Goal: Find specific page/section: Find specific page/section

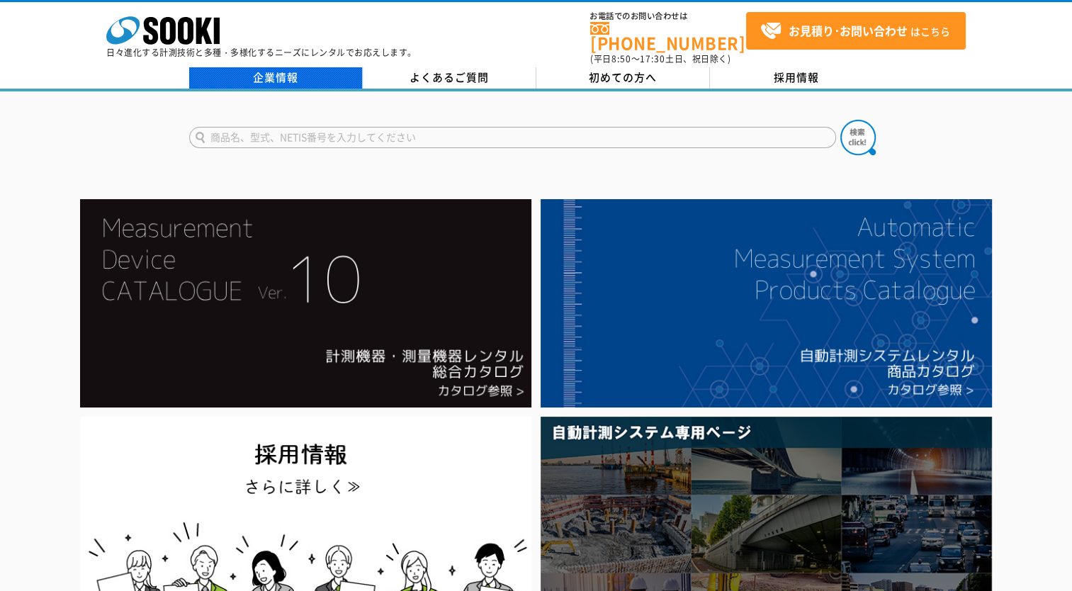
click at [240, 67] on link "企業情報" at bounding box center [276, 77] width 174 height 21
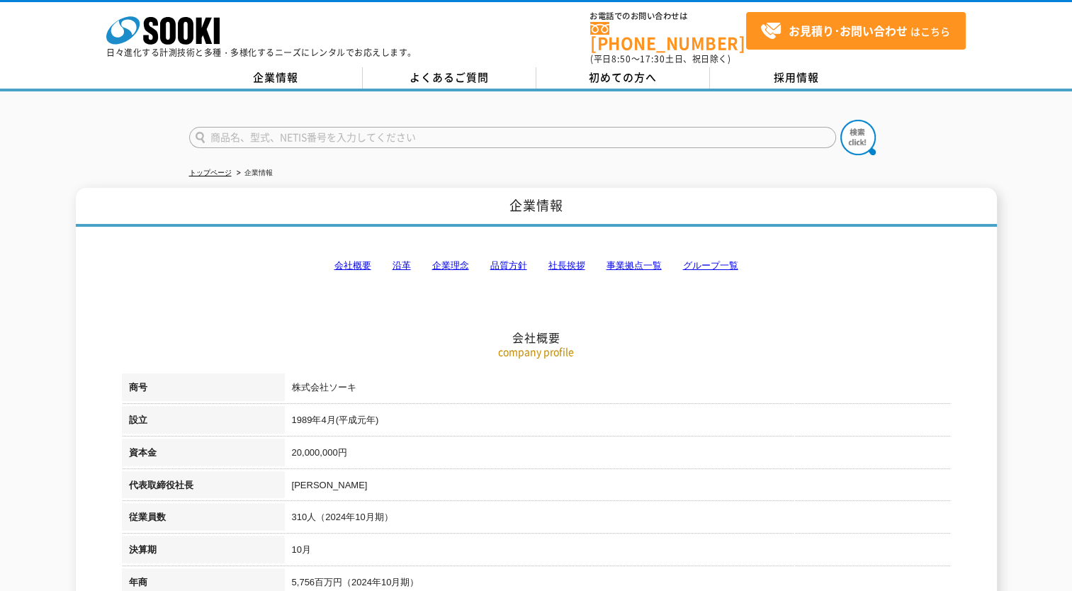
click at [619, 260] on link "事業拠点一覧" at bounding box center [634, 265] width 55 height 11
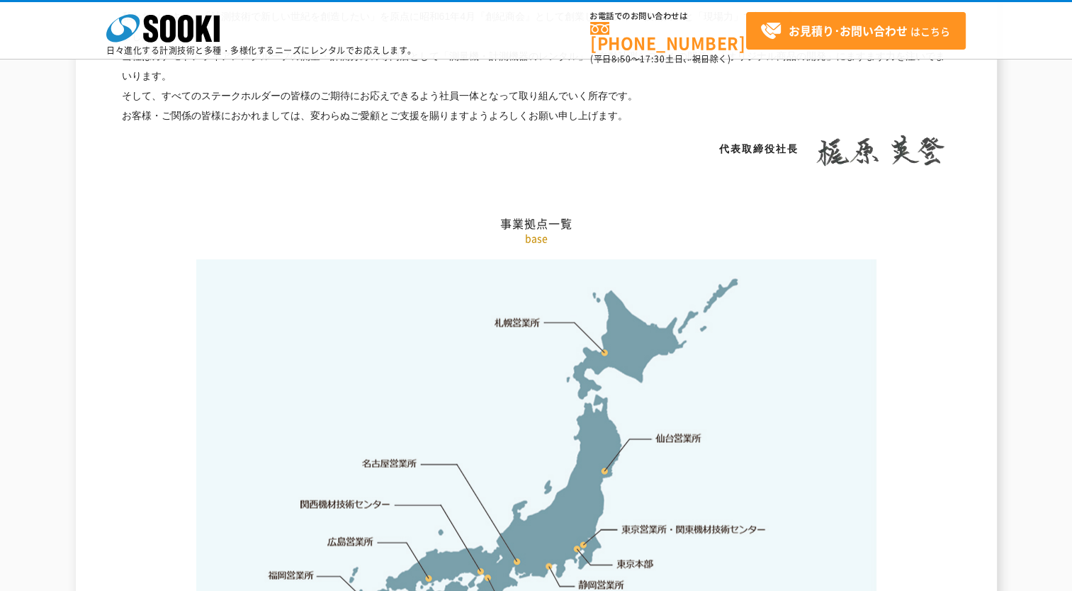
scroll to position [2845, 0]
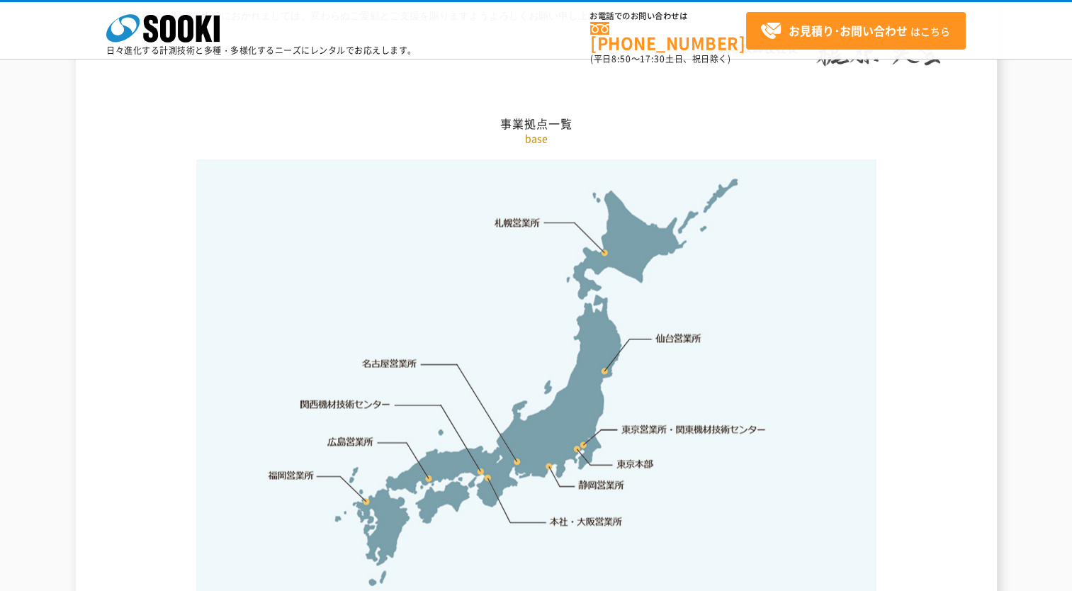
click at [733, 422] on link "東京営業所・関東機材技術センター" at bounding box center [694, 429] width 145 height 14
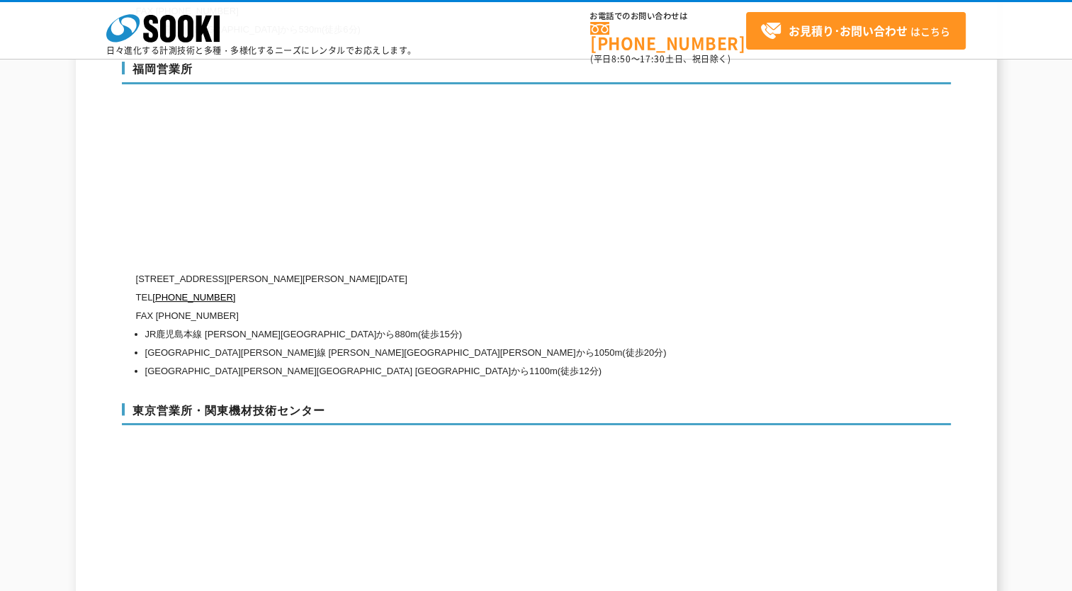
scroll to position [5416, 0]
